Goal: Check status: Check status

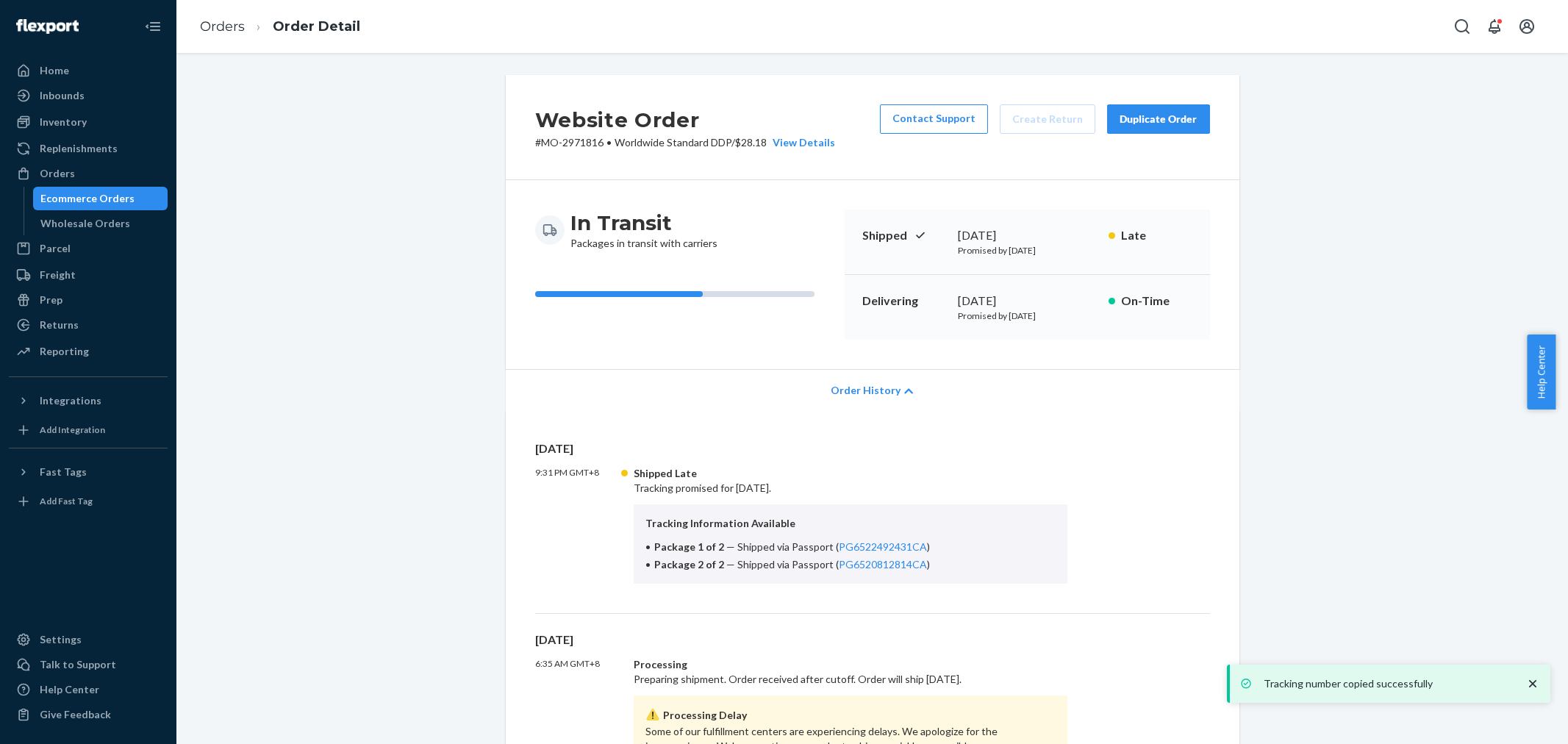
click at [112, 167] on div "Orders" at bounding box center [88, 173] width 156 height 21
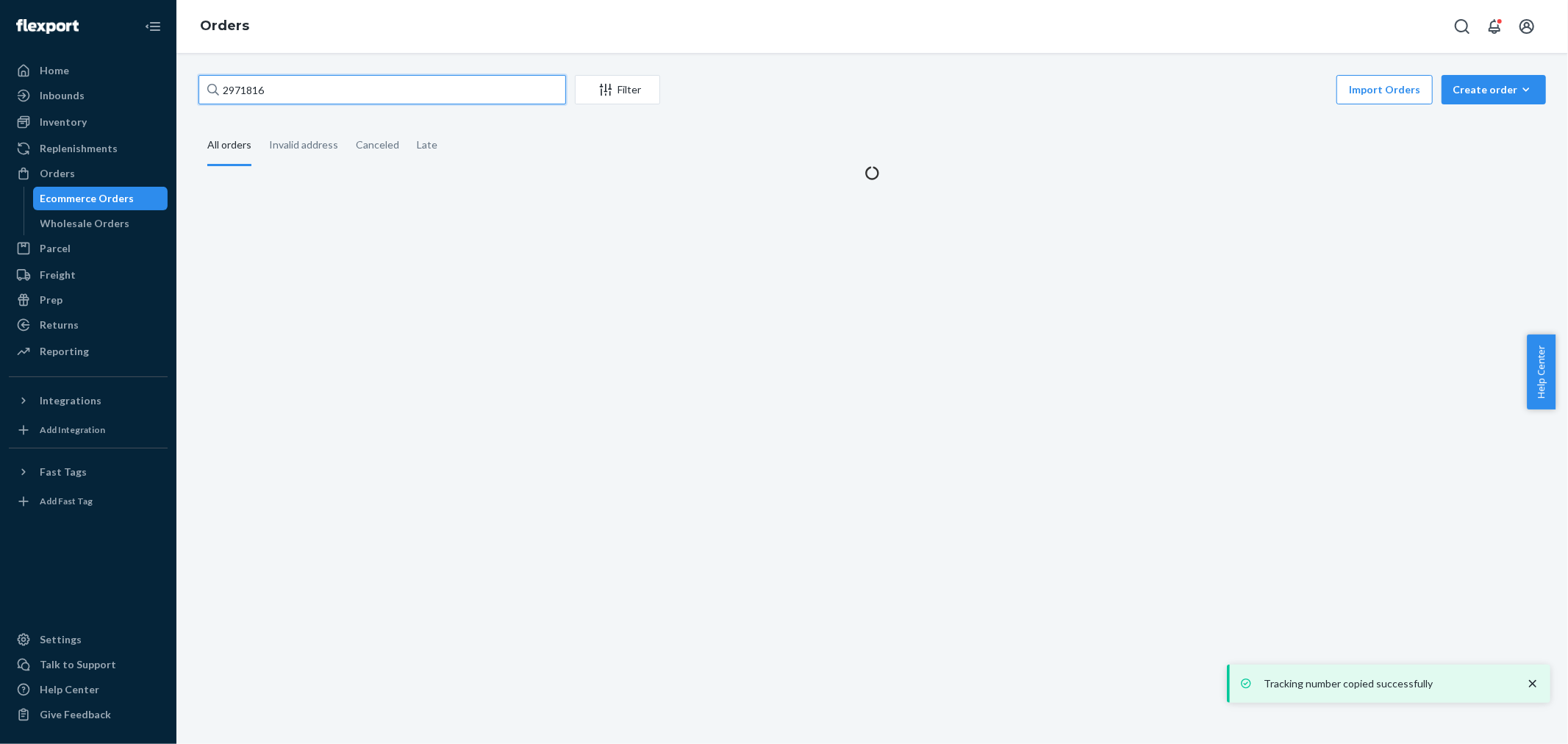
click at [326, 90] on input "2971816" at bounding box center [382, 90] width 368 height 30
paste input "92022"
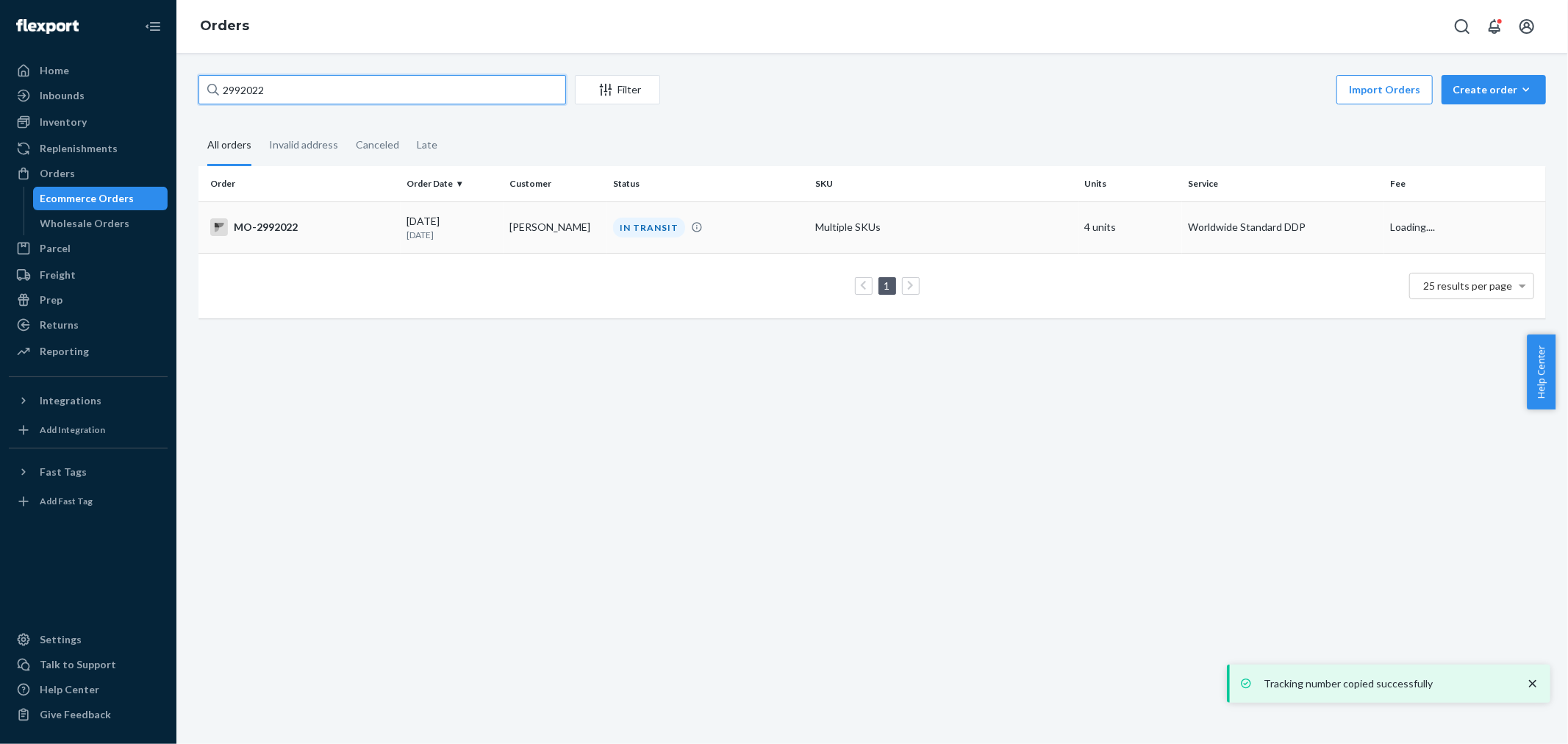
type input "2992022"
click at [550, 234] on td "[PERSON_NAME]" at bounding box center [555, 227] width 103 height 51
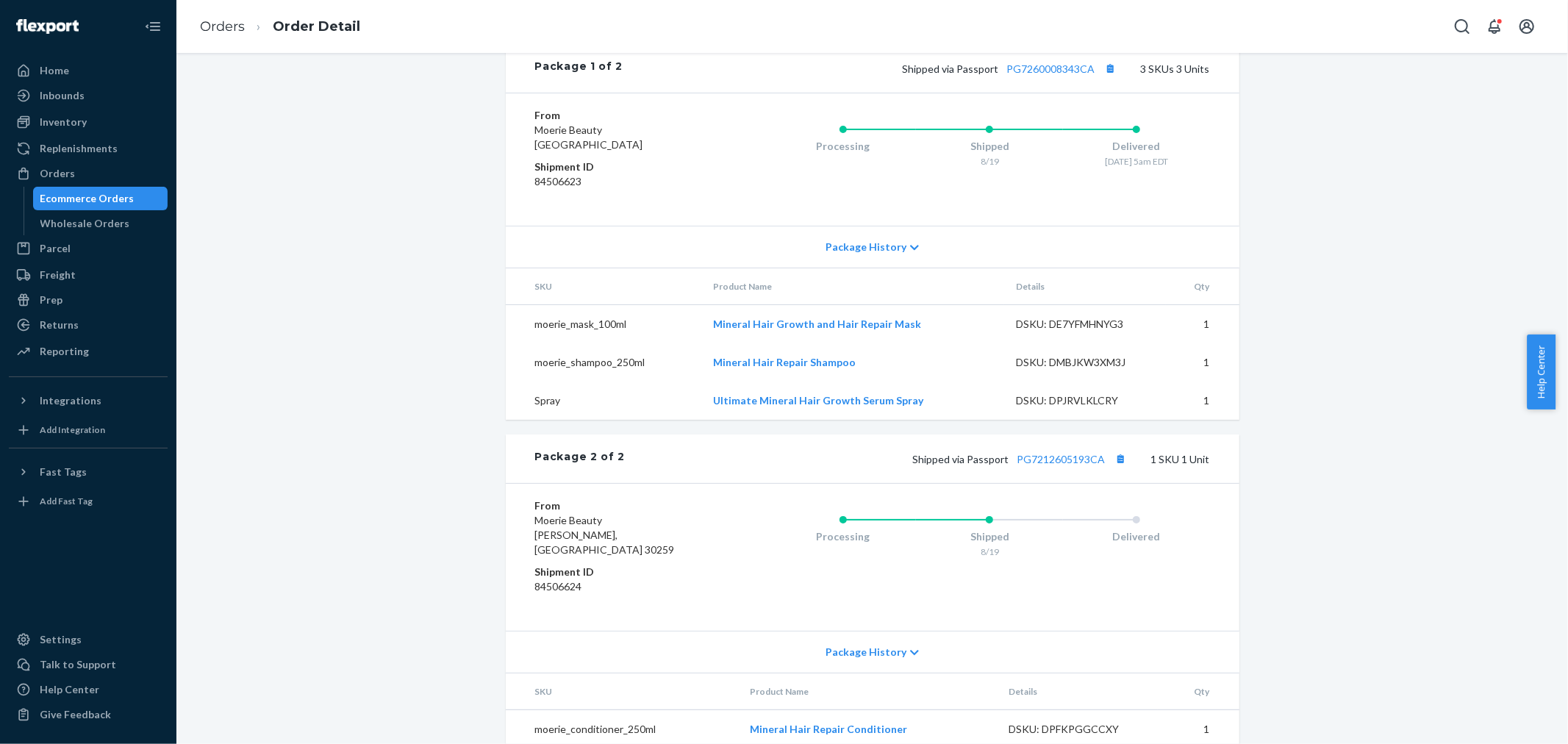
scroll to position [737, 0]
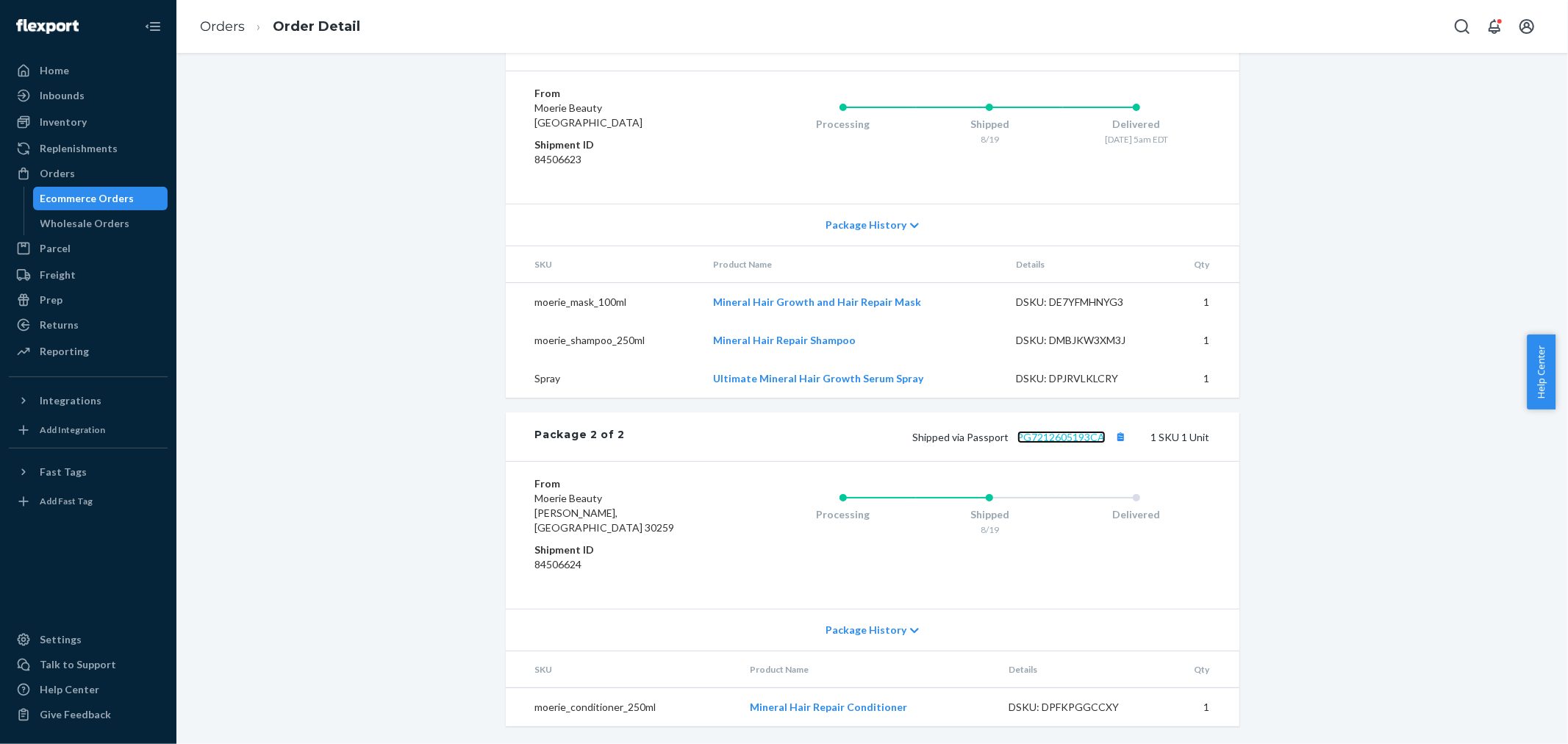
click at [1084, 443] on link "PG7212605193CA" at bounding box center [1061, 436] width 88 height 12
click at [1113, 446] on button "Copy tracking number" at bounding box center [1121, 436] width 19 height 19
